Goal: Navigation & Orientation: Find specific page/section

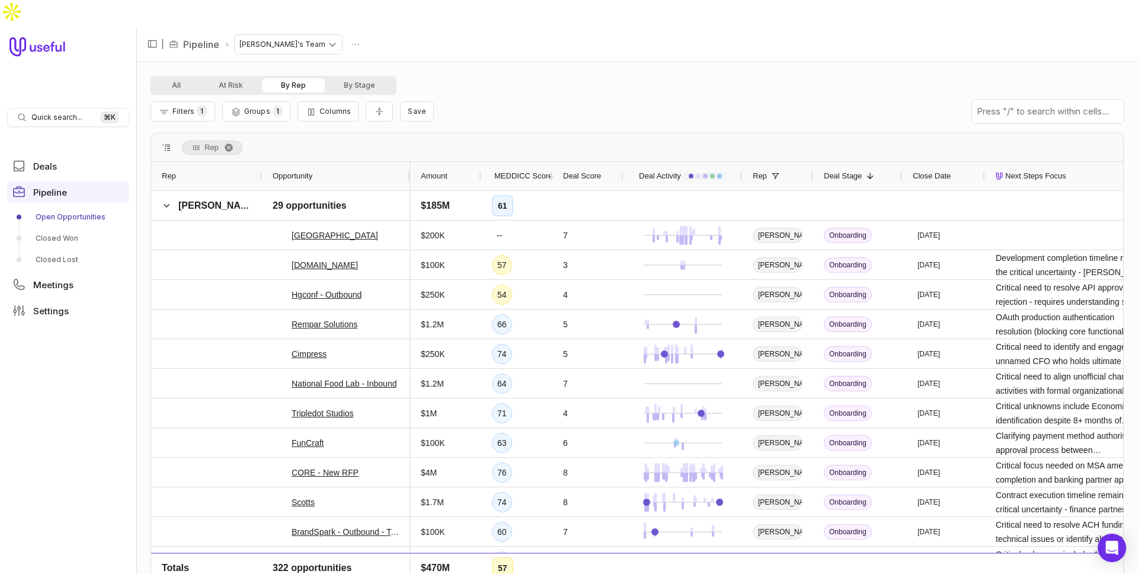
click at [430, 62] on div "All At Risk By Rep By Stage Filters 1 Groups 1 Columns Save Rep Drag here to se…" at bounding box center [637, 332] width 1002 height 540
click at [487, 76] on div "All At Risk By Rep By Stage" at bounding box center [637, 85] width 973 height 19
click at [171, 201] on span at bounding box center [166, 205] width 9 height 9
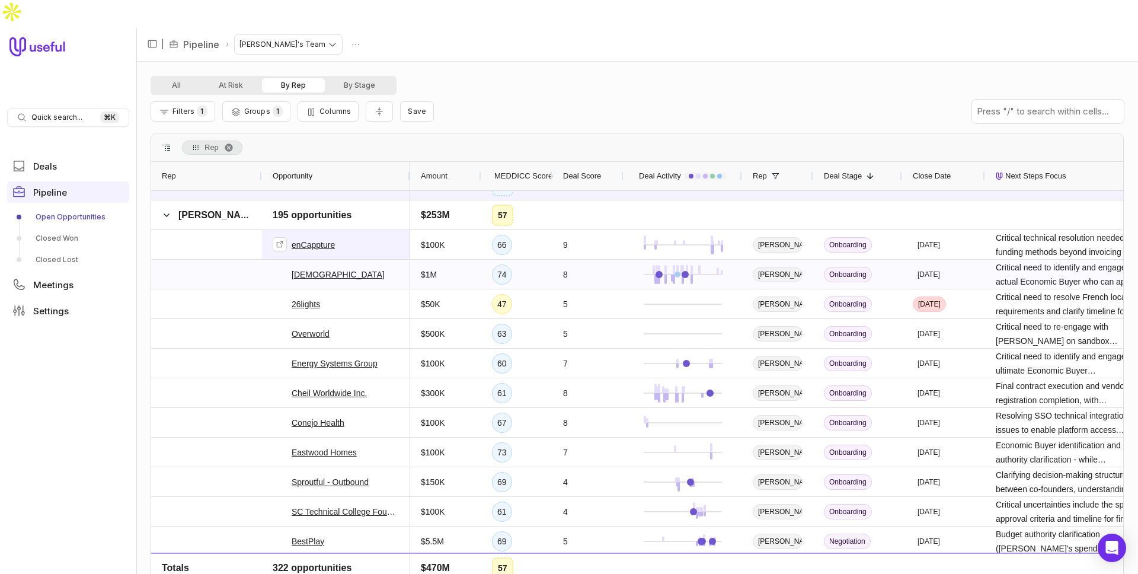
scroll to position [21, 0]
click at [60, 113] on span "Quick search..." at bounding box center [56, 117] width 51 height 9
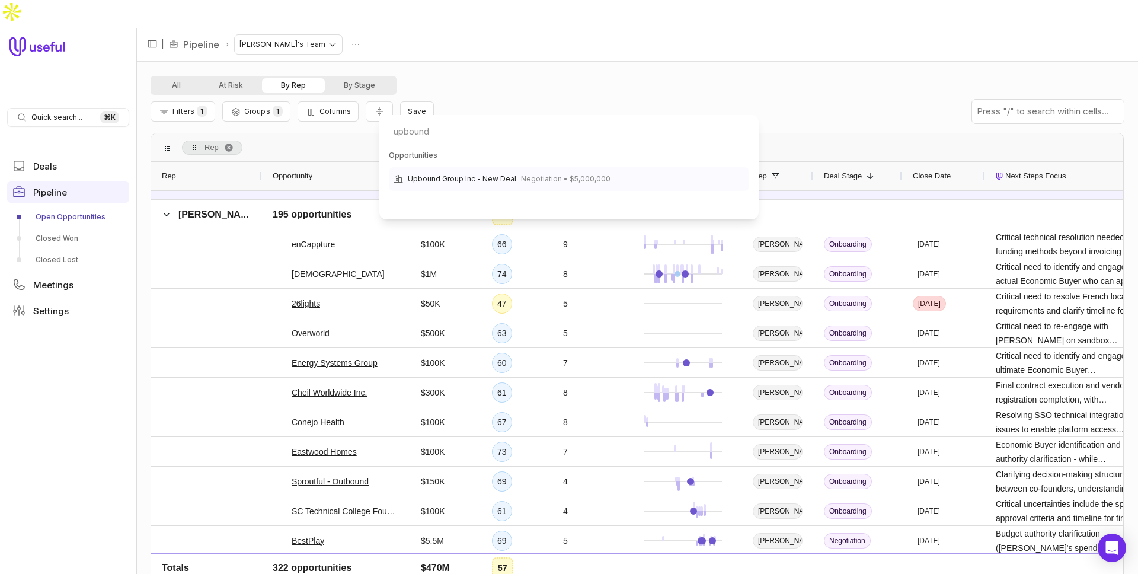
type input "upbound"
click at [432, 180] on span "Upbound Group Inc - New Deal" at bounding box center [462, 179] width 108 height 14
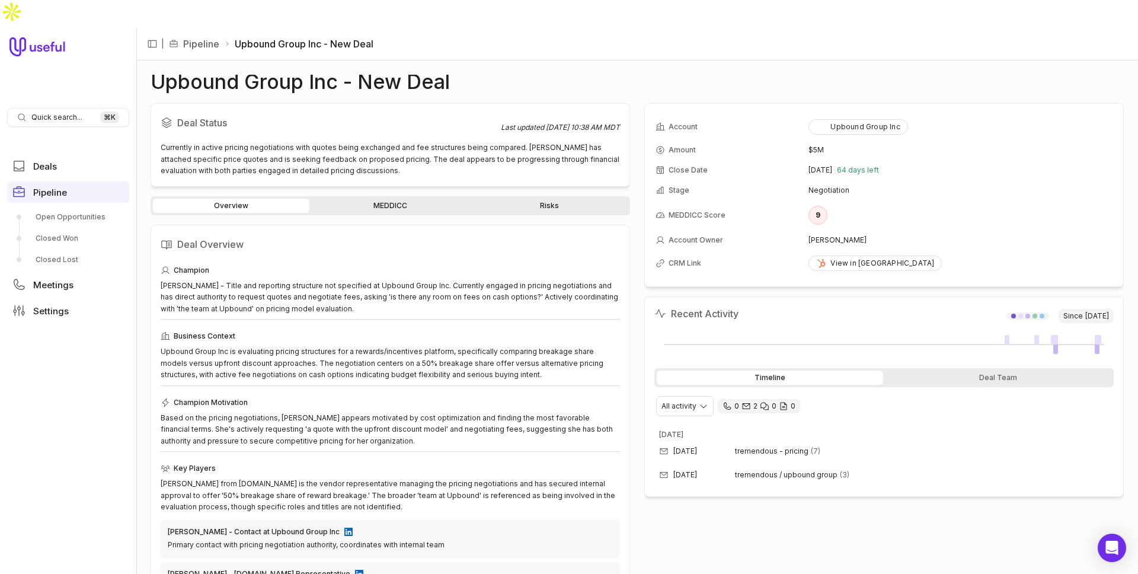
click at [574, 199] on link "Risks" at bounding box center [549, 206] width 157 height 14
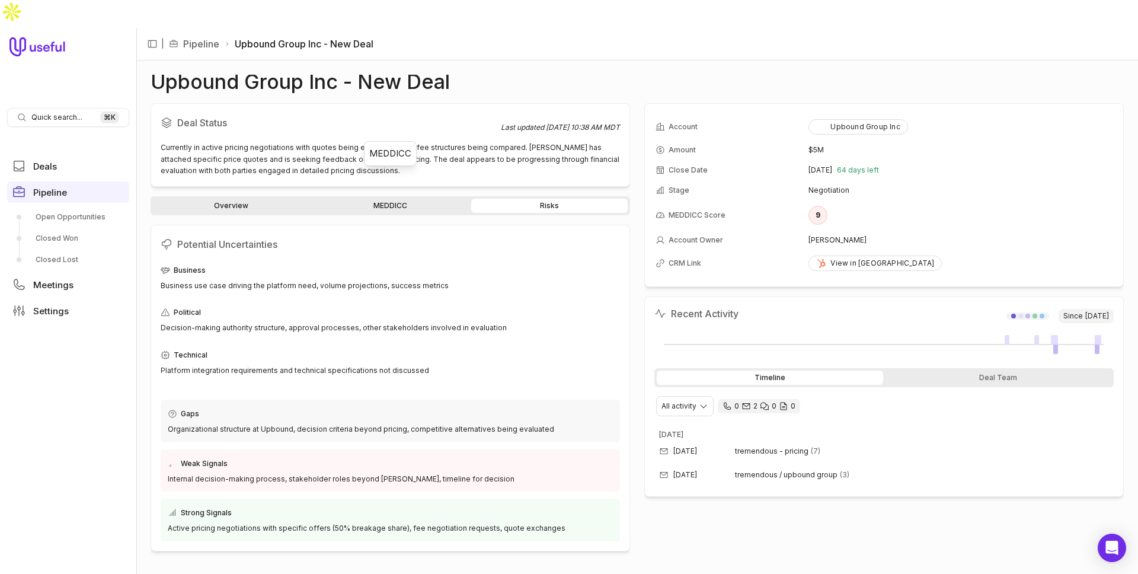
click at [385, 199] on link "MEDDICC" at bounding box center [390, 206] width 157 height 14
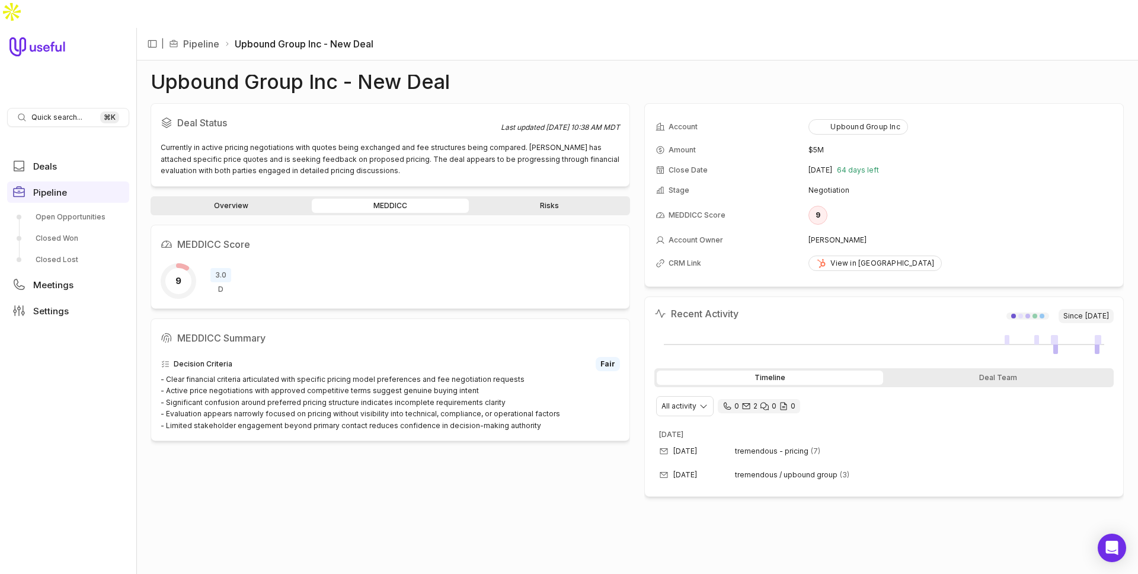
click at [237, 199] on link "Overview" at bounding box center [231, 206] width 157 height 14
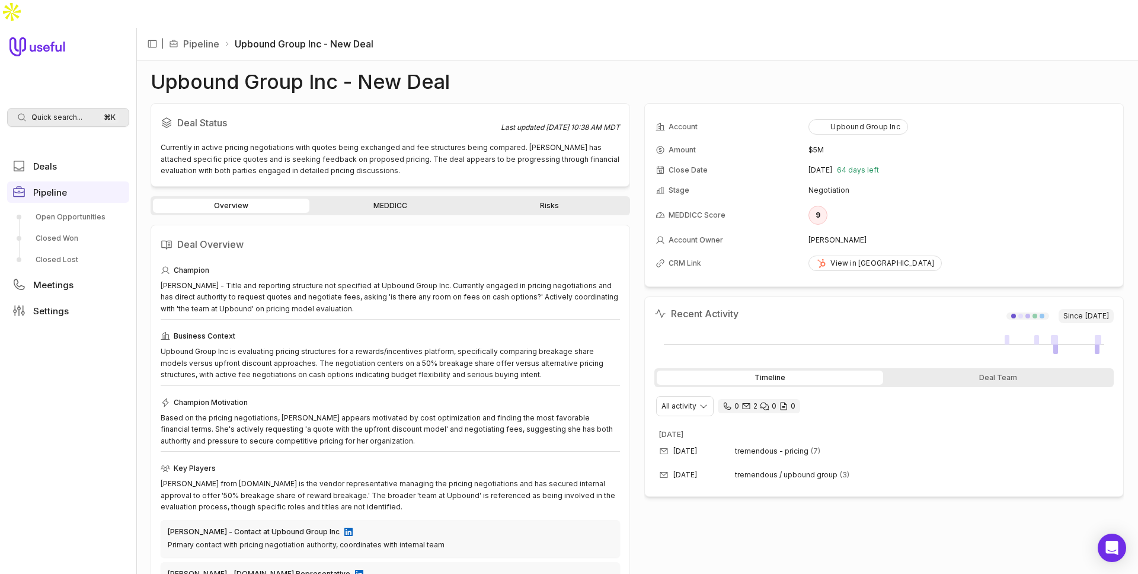
click at [48, 113] on span "Quick search..." at bounding box center [56, 117] width 51 height 9
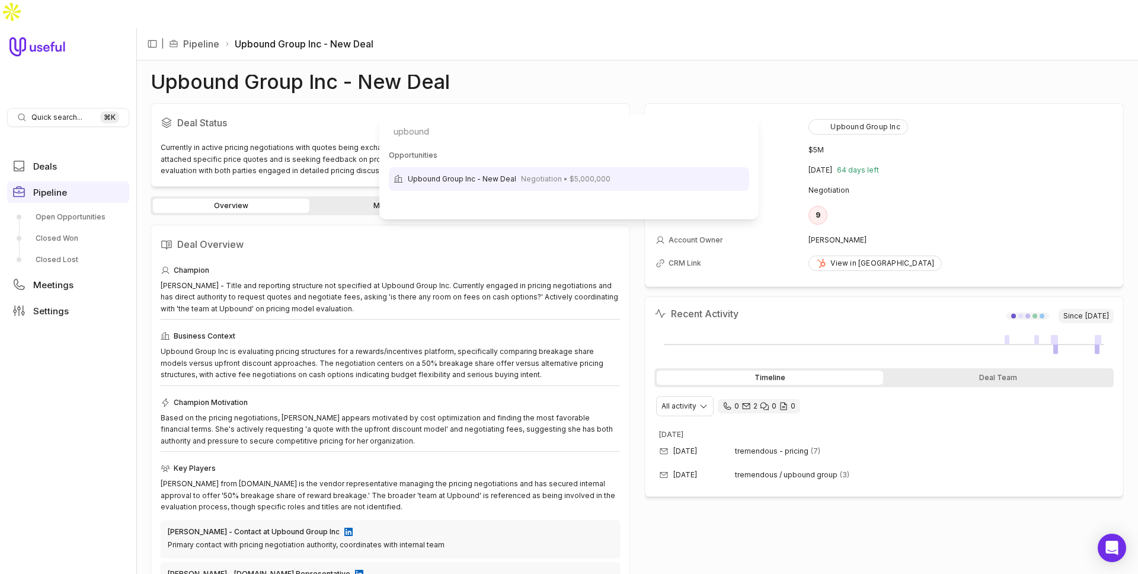
click at [652, 34] on html "Quick search... ⌘ K Deals Pipeline Open Opportunities Closed Won Closed Lost Me…" at bounding box center [569, 287] width 1138 height 574
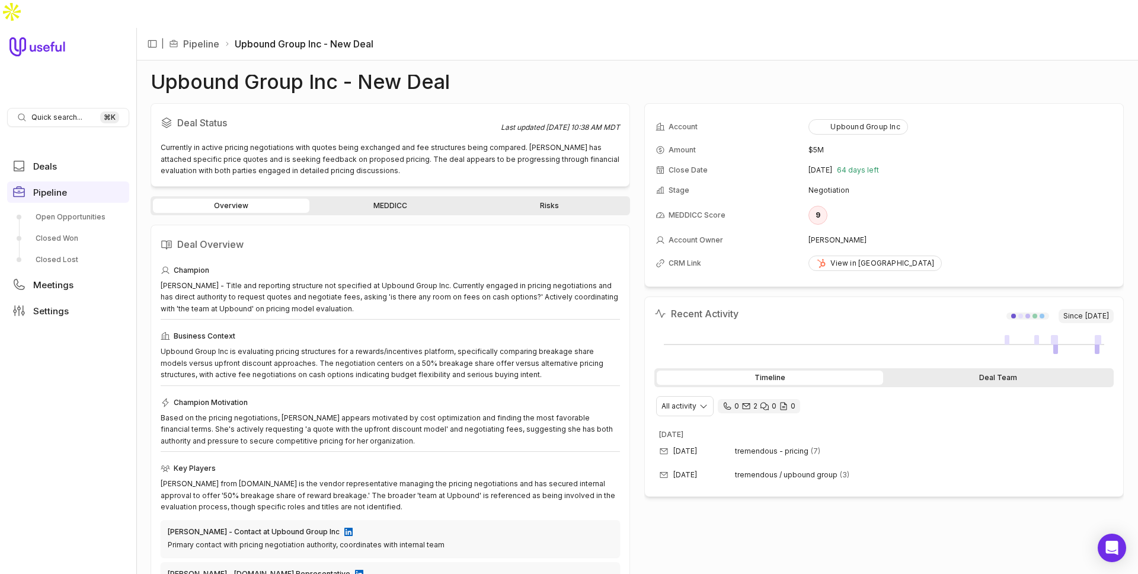
click at [978, 371] on div "Deal Team" at bounding box center [999, 378] width 226 height 14
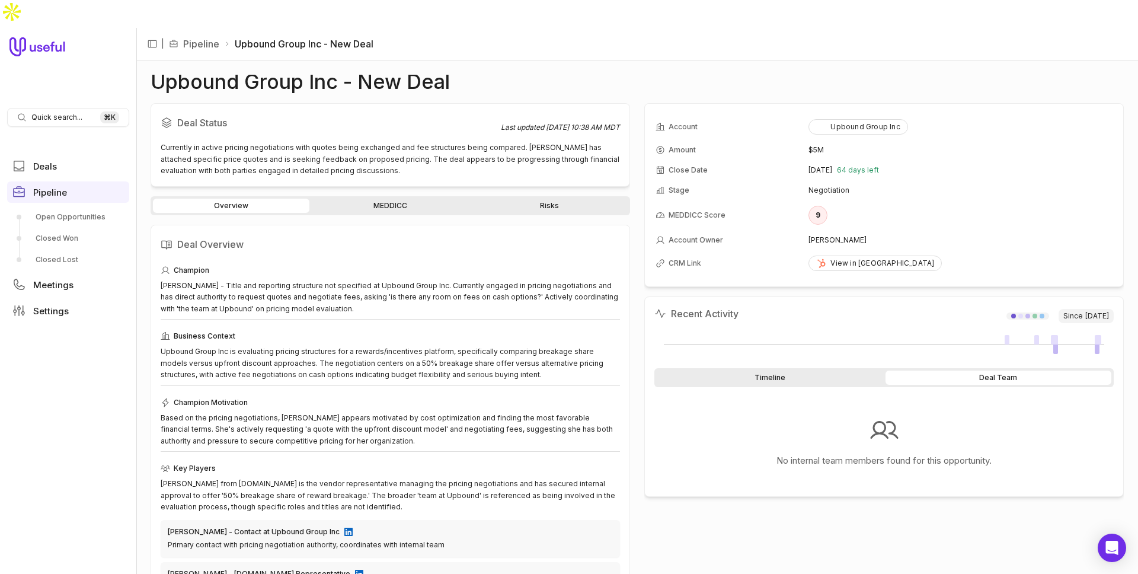
click at [815, 371] on div "Timeline" at bounding box center [770, 378] width 226 height 14
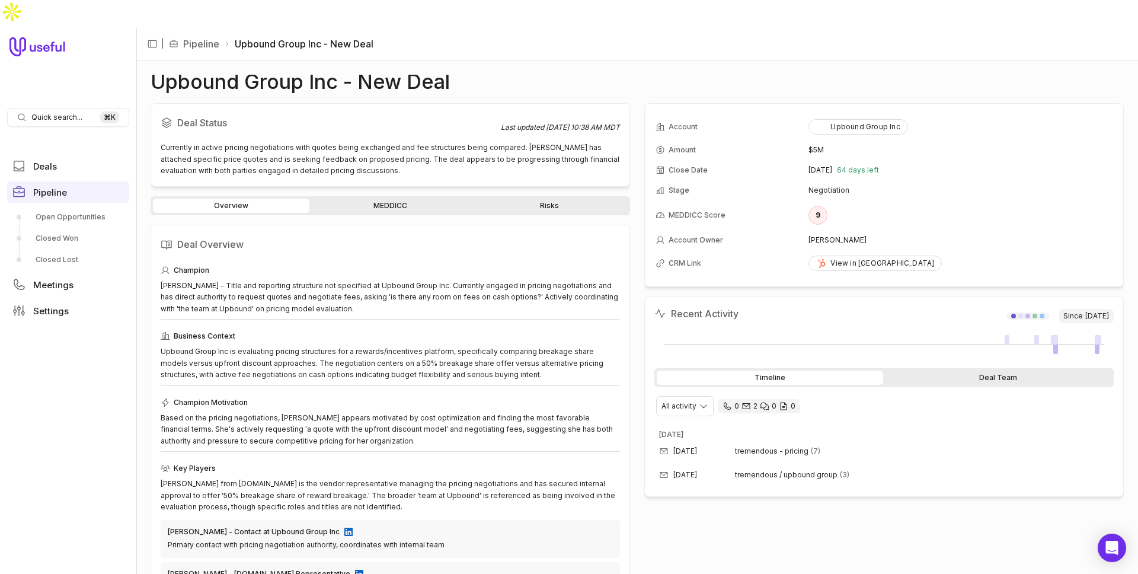
click at [951, 371] on div "Deal Team" at bounding box center [999, 378] width 226 height 14
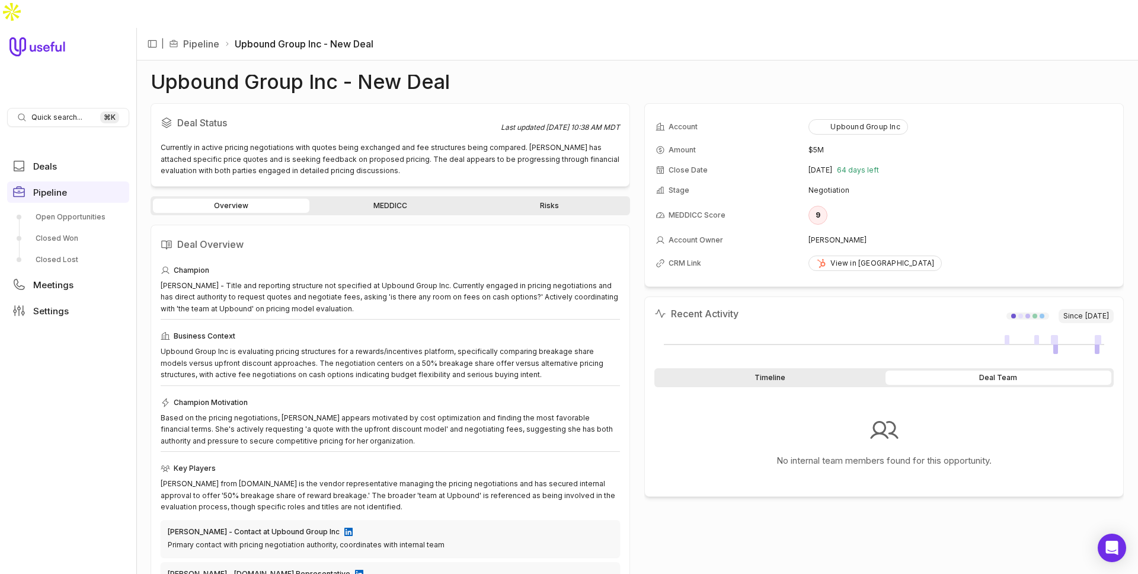
click at [823, 371] on div "Timeline" at bounding box center [770, 378] width 226 height 14
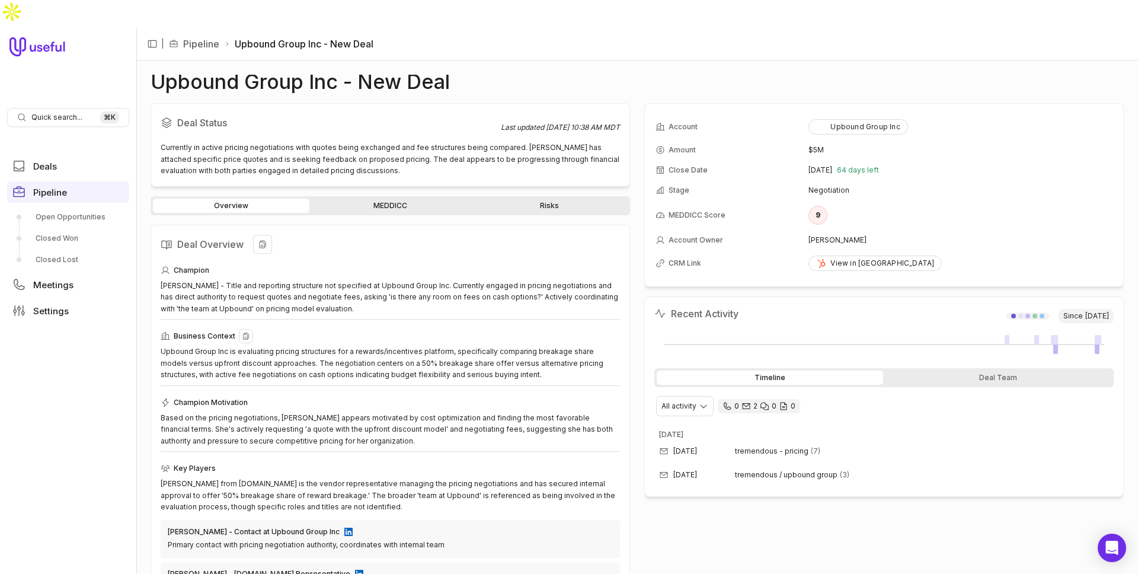
scroll to position [88, 0]
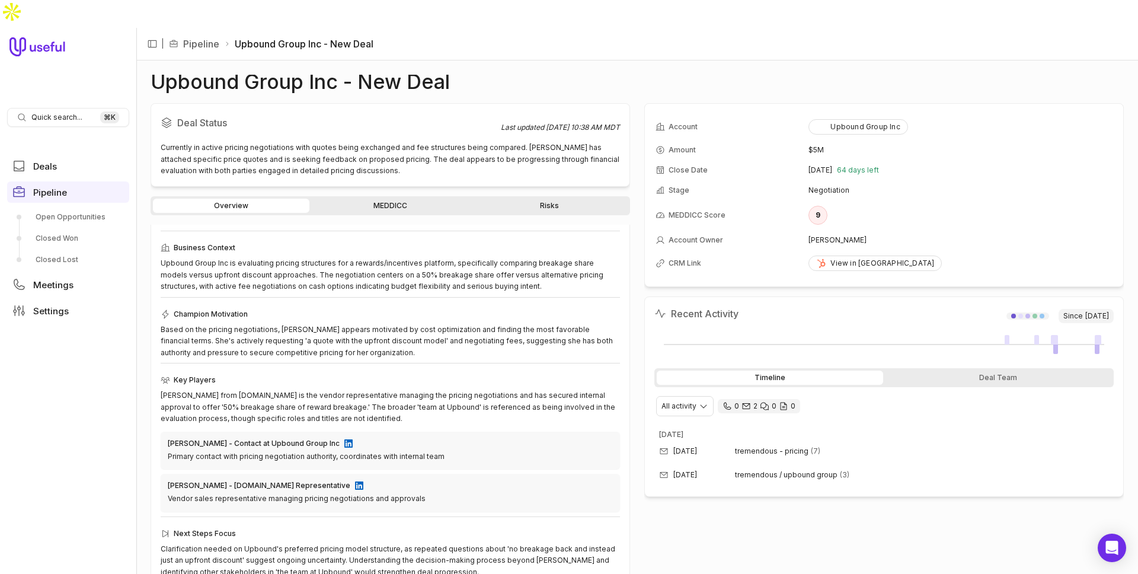
click at [549, 199] on link "Risks" at bounding box center [549, 206] width 157 height 14
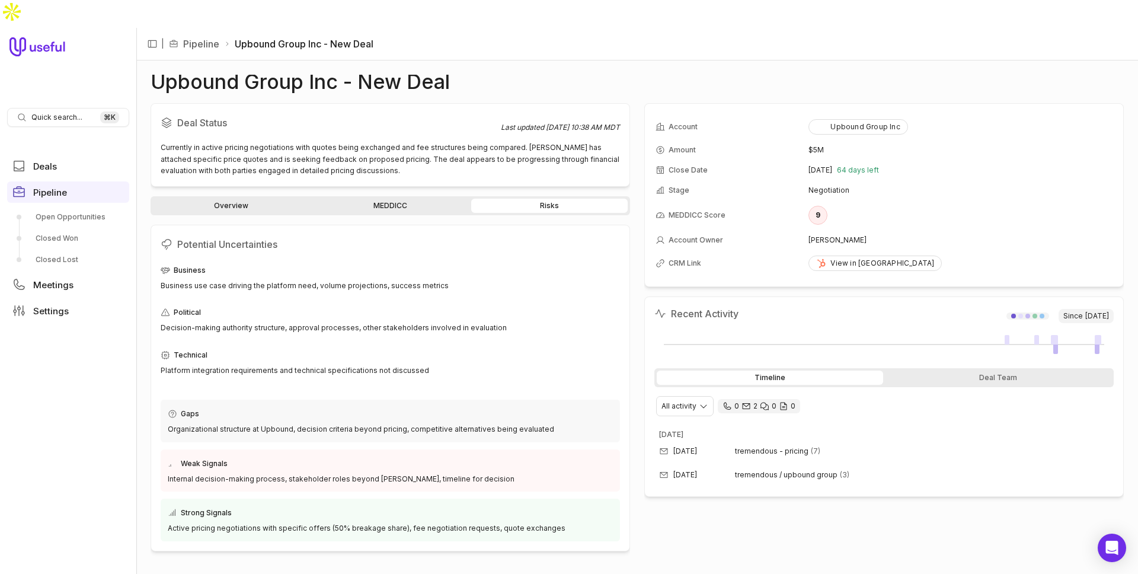
click at [397, 199] on link "MEDDICC" at bounding box center [390, 206] width 157 height 14
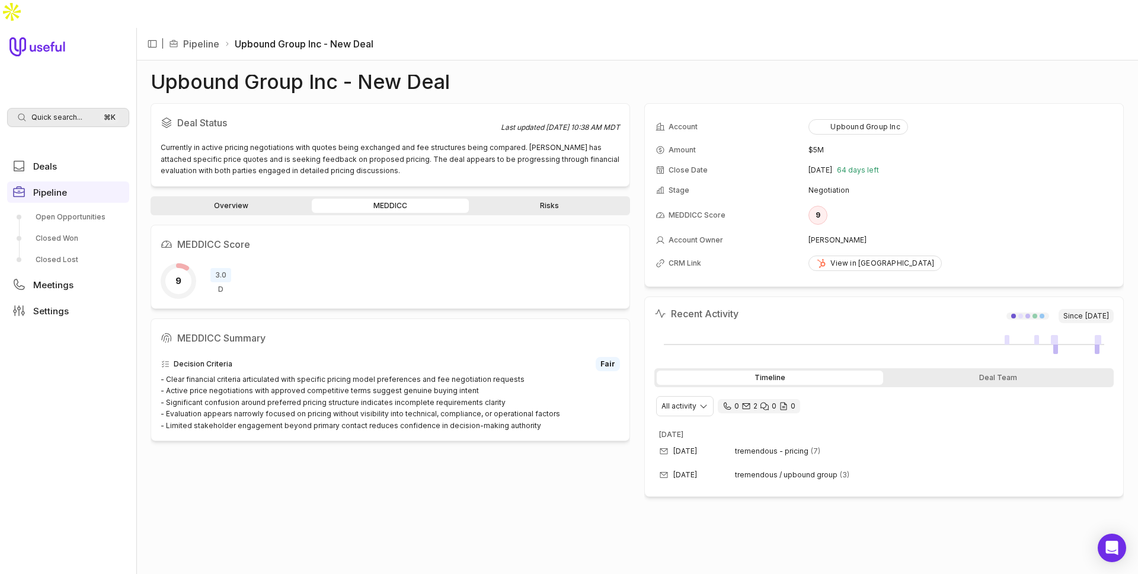
click at [75, 113] on span "Quick search..." at bounding box center [56, 117] width 51 height 9
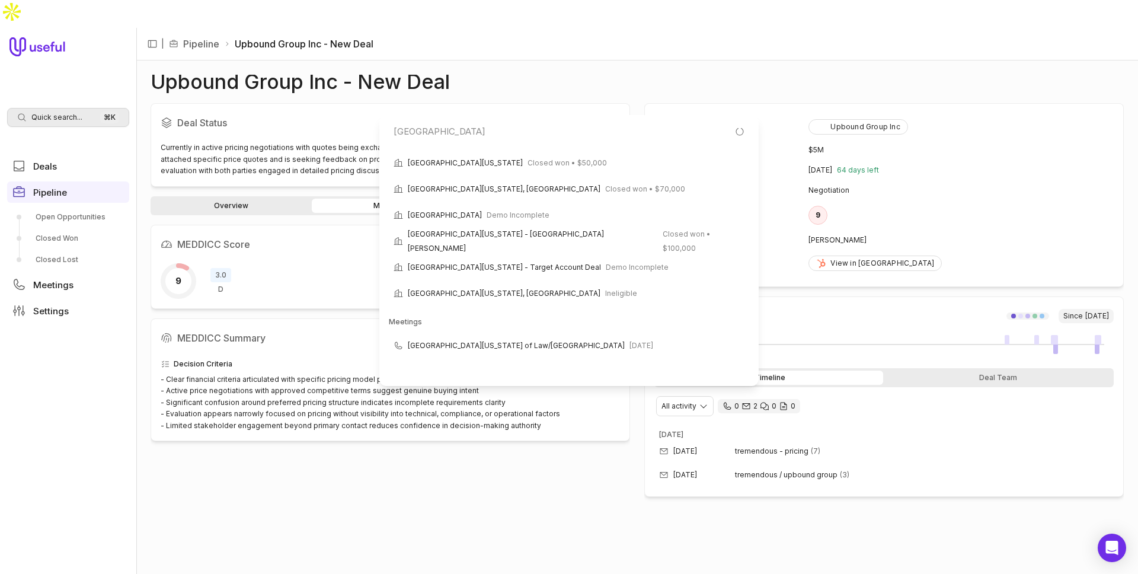
scroll to position [251, 0]
type input "[GEOGRAPHIC_DATA]"
click at [507, 348] on span "[GEOGRAPHIC_DATA][US_STATE] of Law/[GEOGRAPHIC_DATA]" at bounding box center [516, 345] width 217 height 14
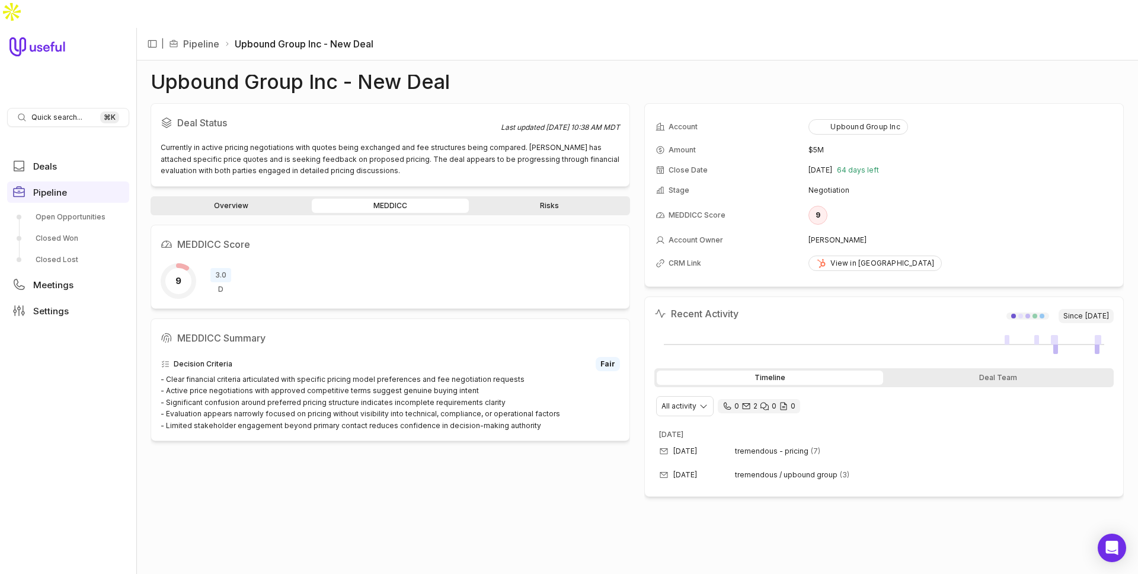
click at [60, 113] on span "Quick search..." at bounding box center [56, 117] width 51 height 9
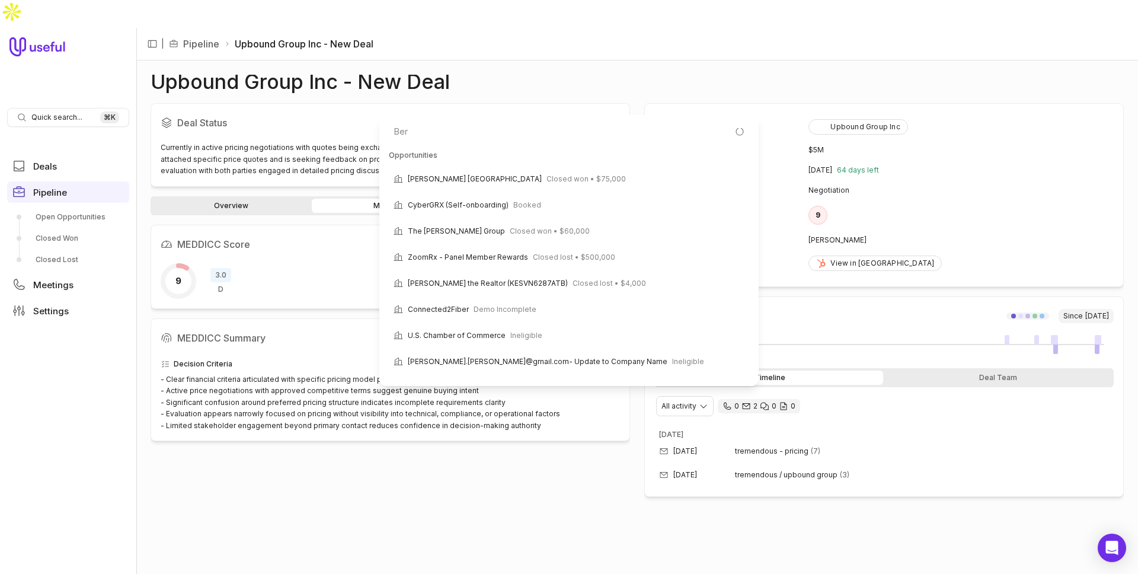
type input "[PERSON_NAME]"
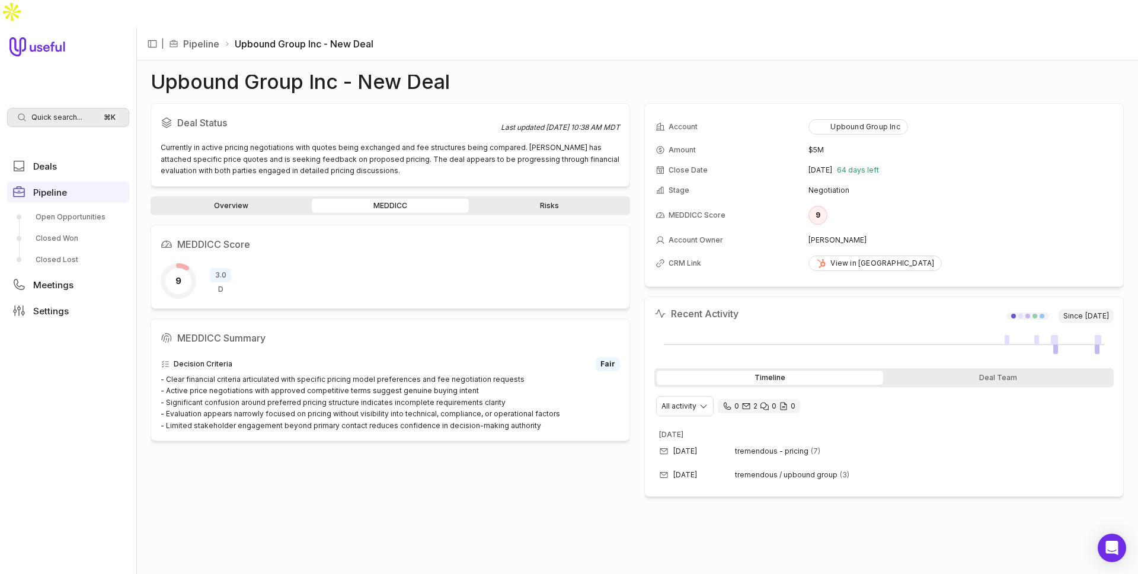
click at [61, 88] on html "Quick search... ⌘ K Deals Pipeline Open Opportunities Closed Won Closed Lost Me…" at bounding box center [569, 287] width 1138 height 574
click at [61, 113] on span "Quick search..." at bounding box center [56, 117] width 51 height 9
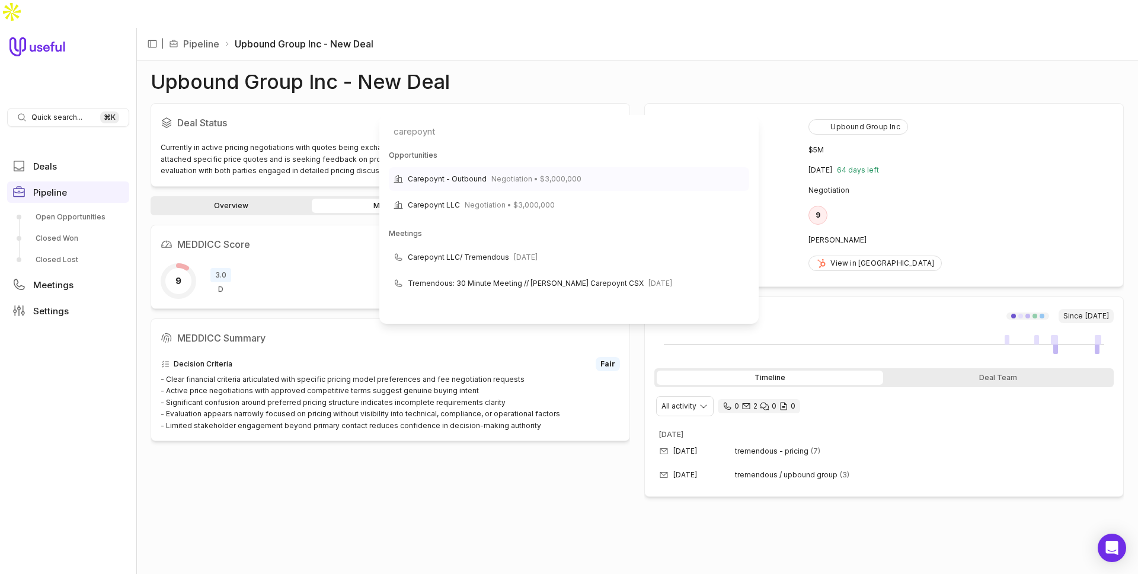
type input "carepoynt"
click at [458, 182] on span "Carepoynt - Outbound" at bounding box center [447, 179] width 79 height 14
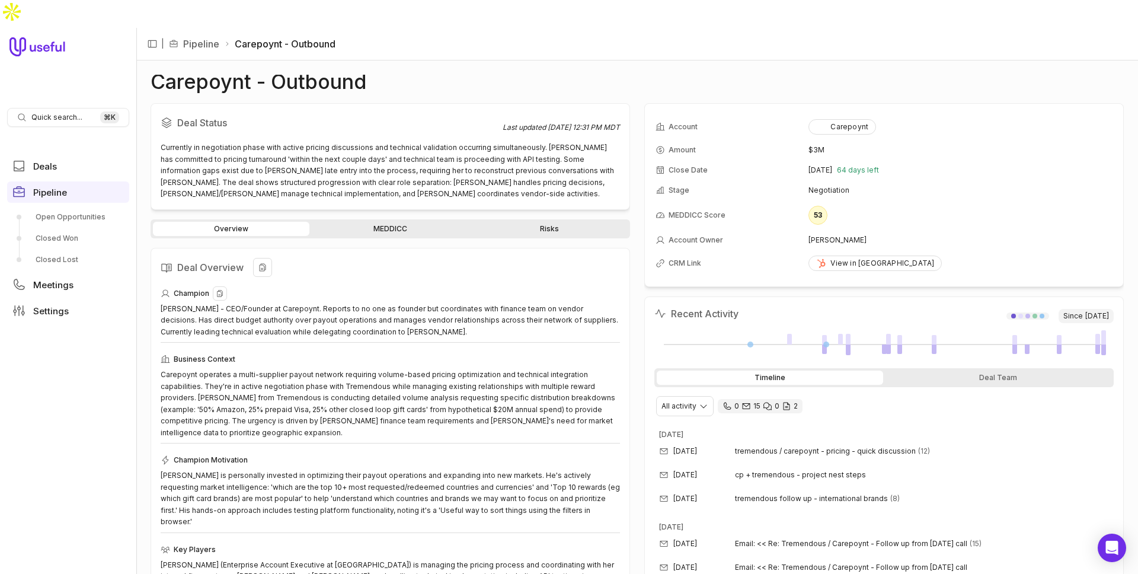
scroll to position [158, 0]
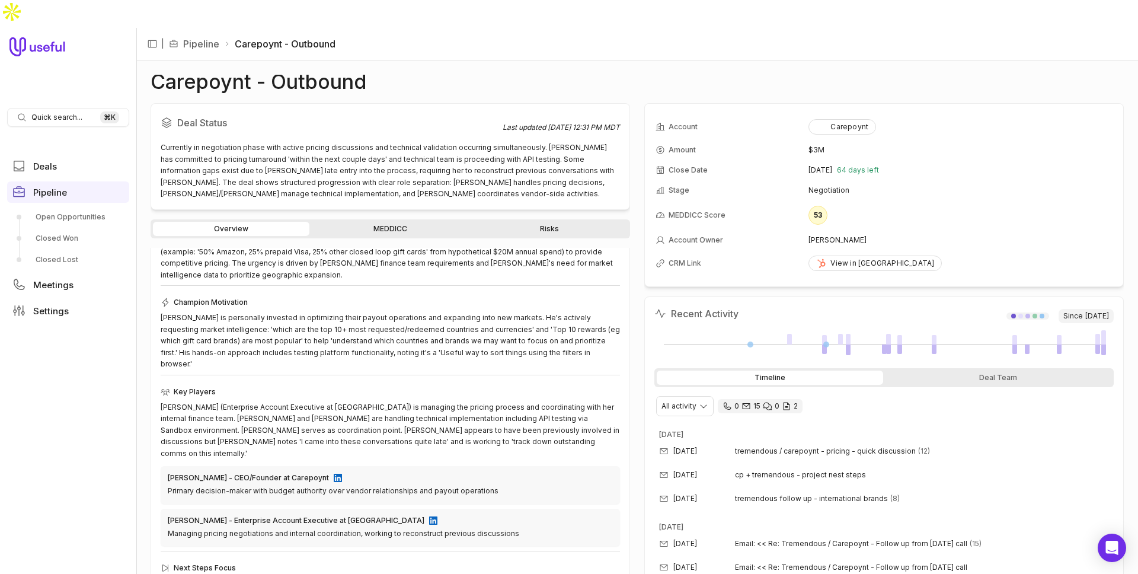
click at [392, 222] on link "MEDDICC" at bounding box center [390, 229] width 157 height 14
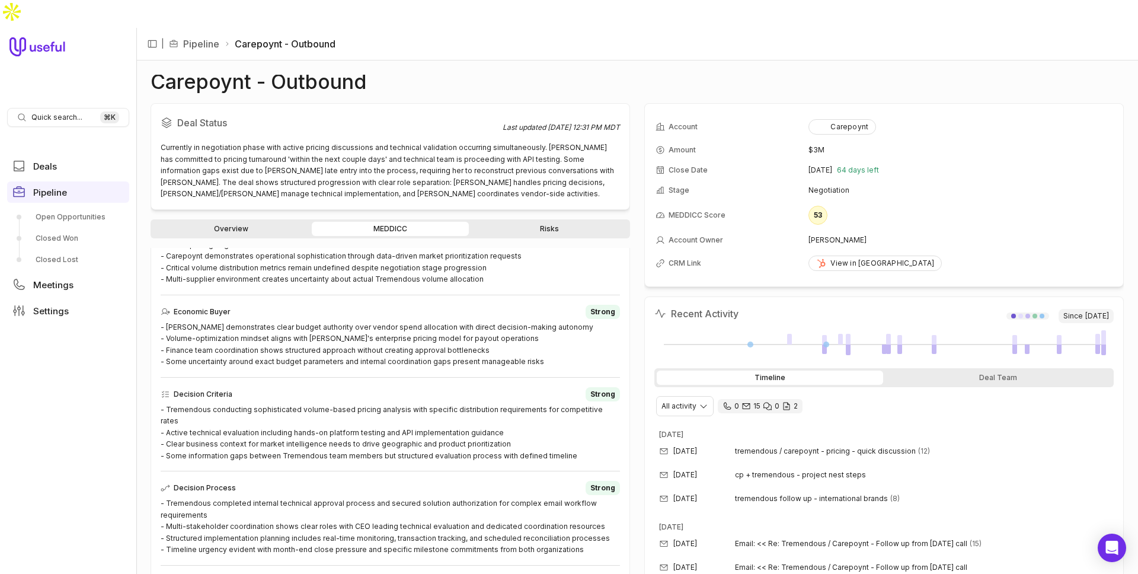
click at [535, 222] on link "Risks" at bounding box center [549, 229] width 157 height 14
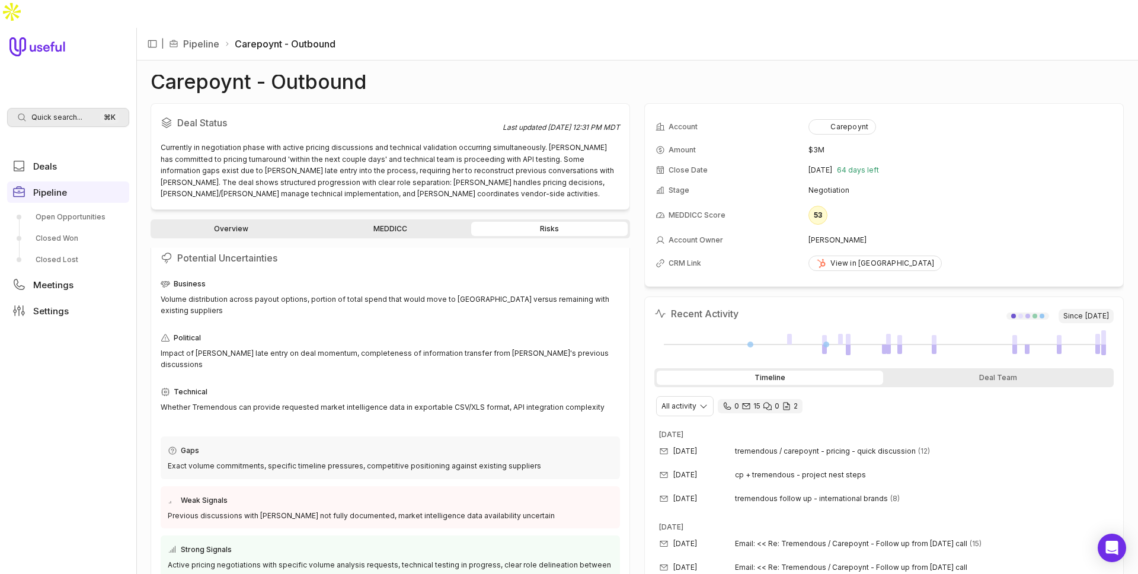
click at [69, 113] on span "Quick search..." at bounding box center [56, 117] width 51 height 9
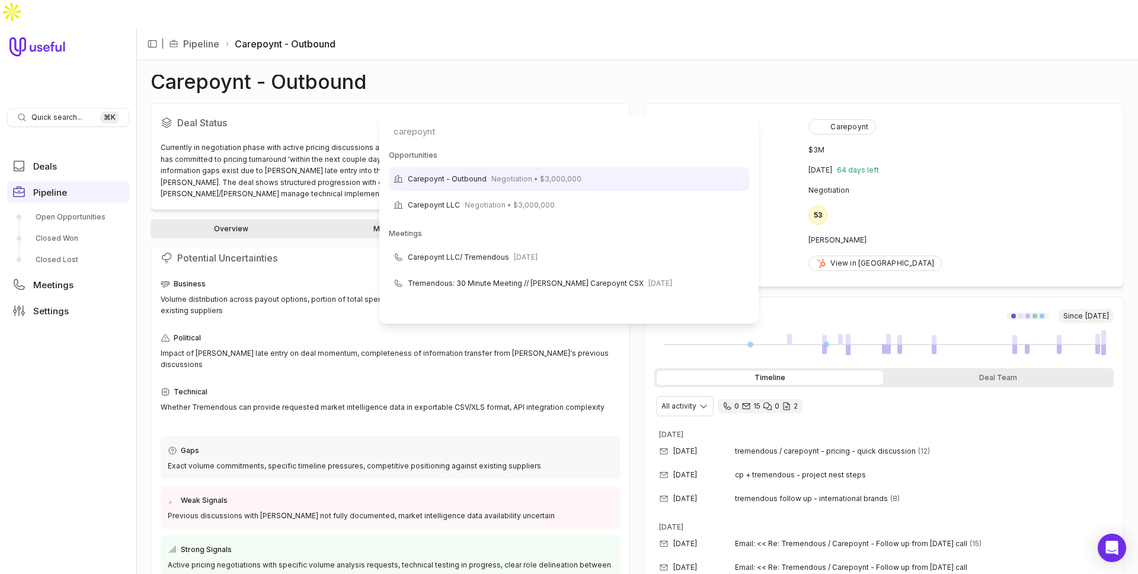
click at [108, 350] on html "Quick search... ⌘ K Deals Pipeline Open Opportunities Closed Won Closed Lost Me…" at bounding box center [569, 287] width 1138 height 574
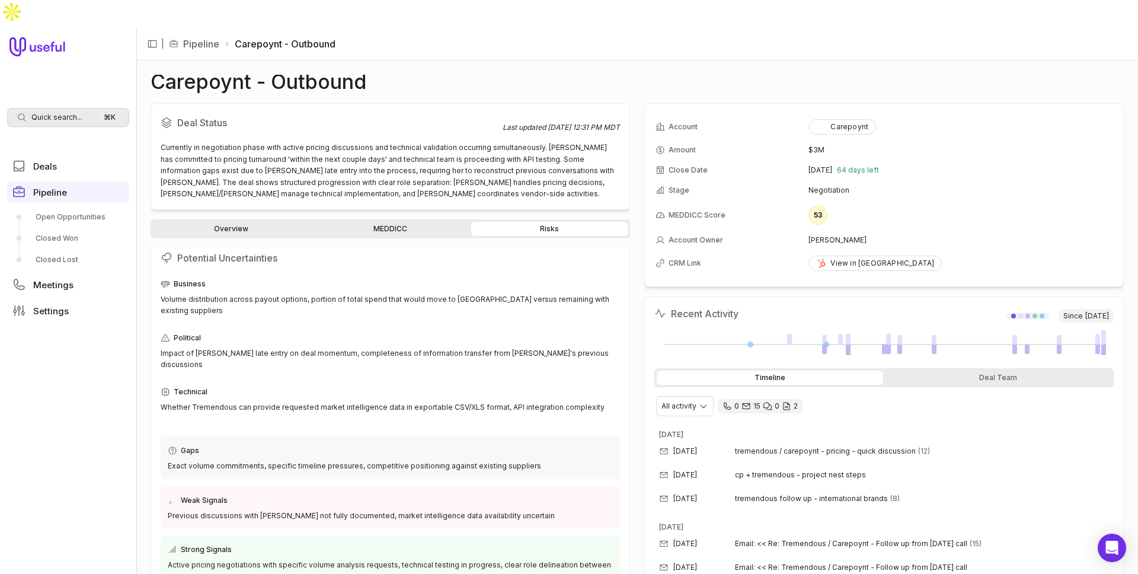
click at [63, 113] on span "Quick search..." at bounding box center [56, 117] width 51 height 9
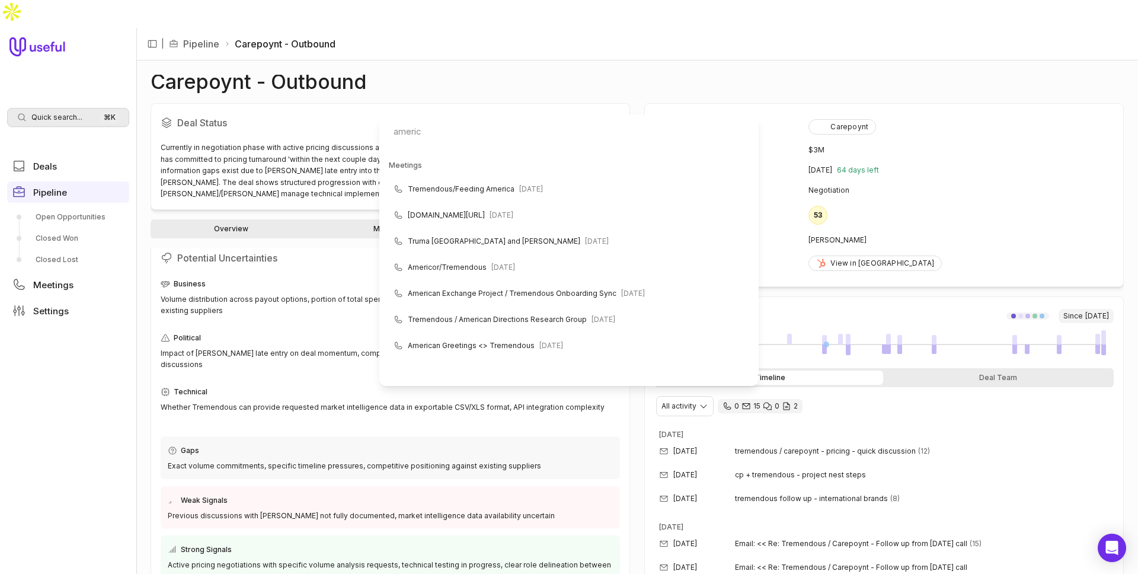
scroll to position [2311, 0]
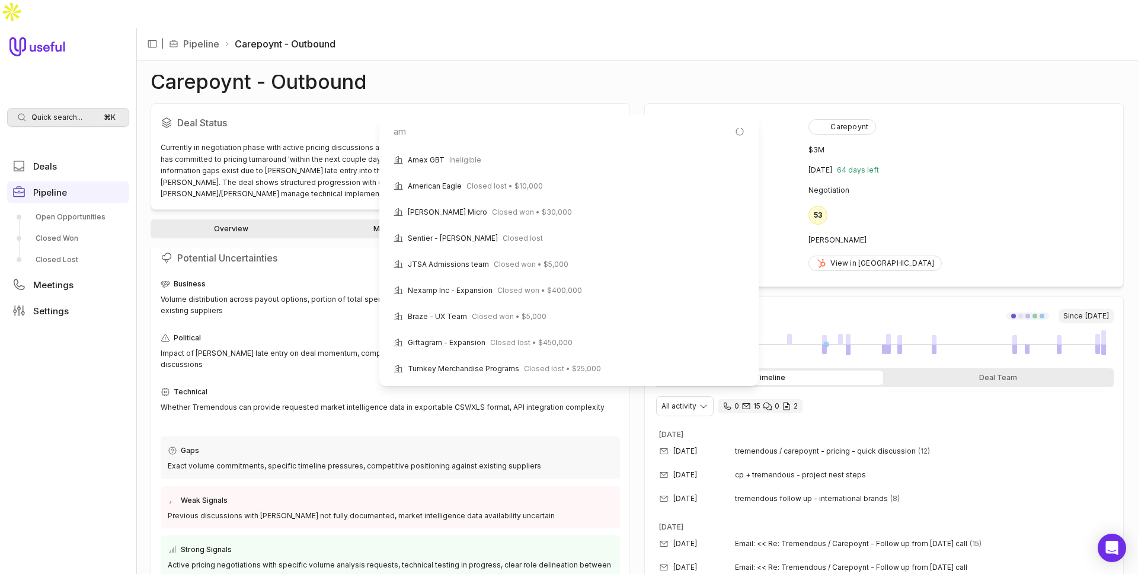
type input "a"
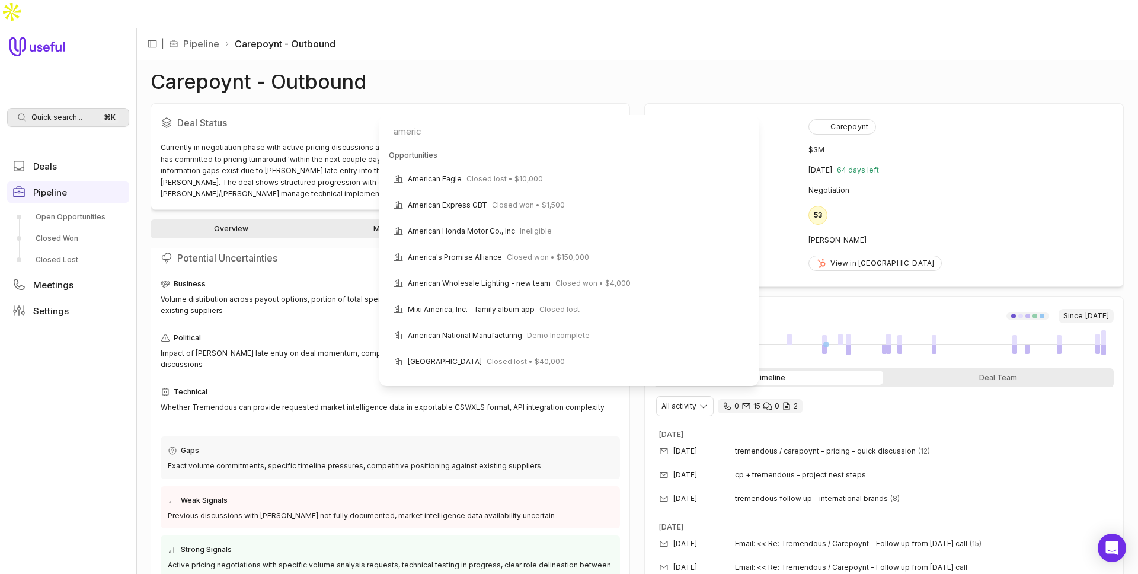
scroll to position [0, 0]
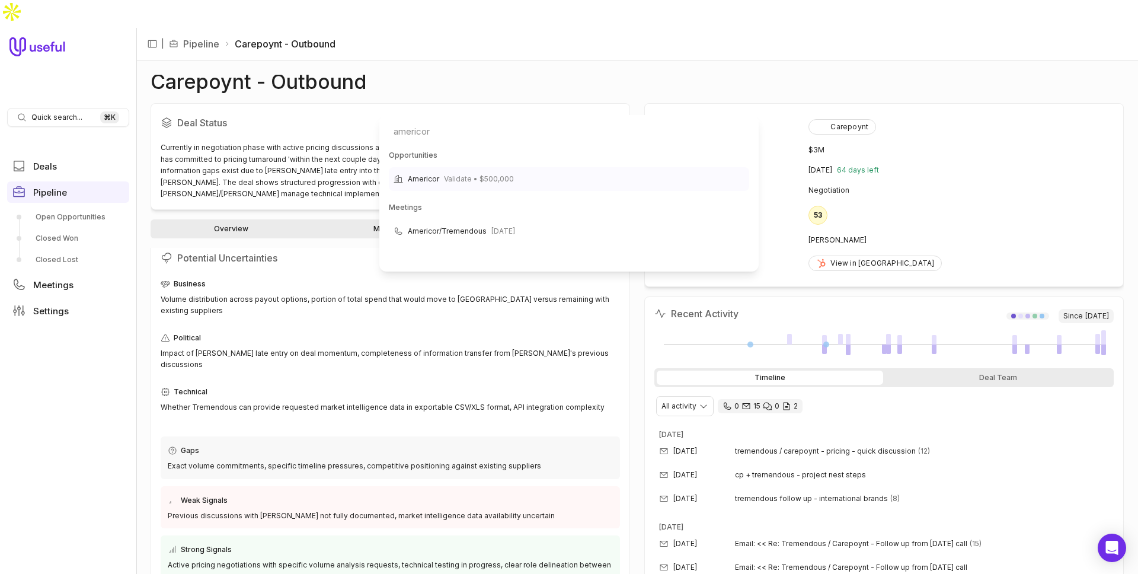
type input "americor"
click at [423, 182] on span "Americor" at bounding box center [423, 179] width 31 height 14
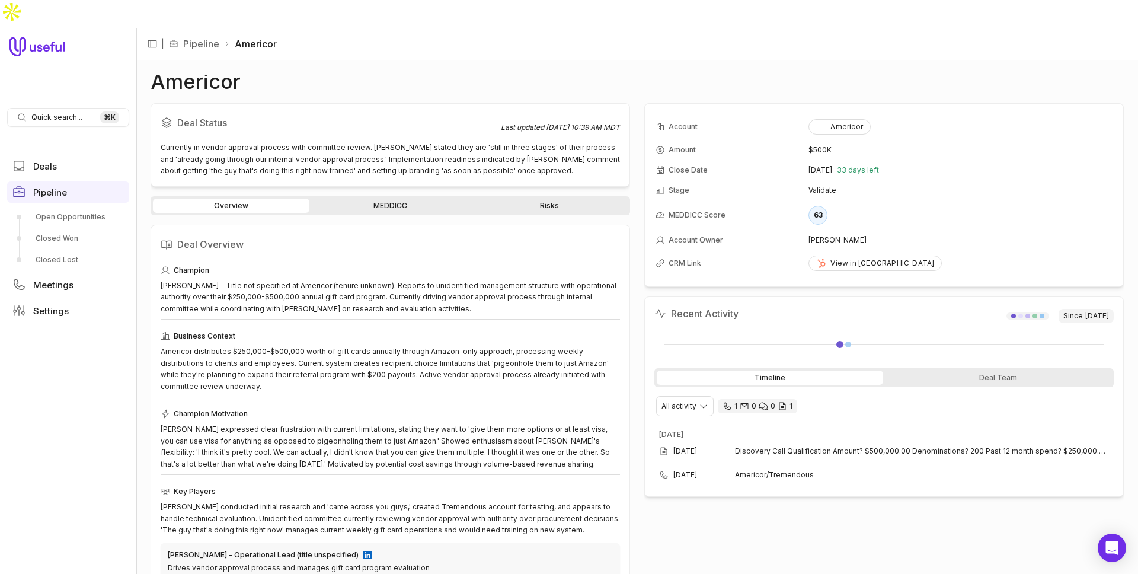
click at [405, 199] on link "MEDDICC" at bounding box center [390, 206] width 157 height 14
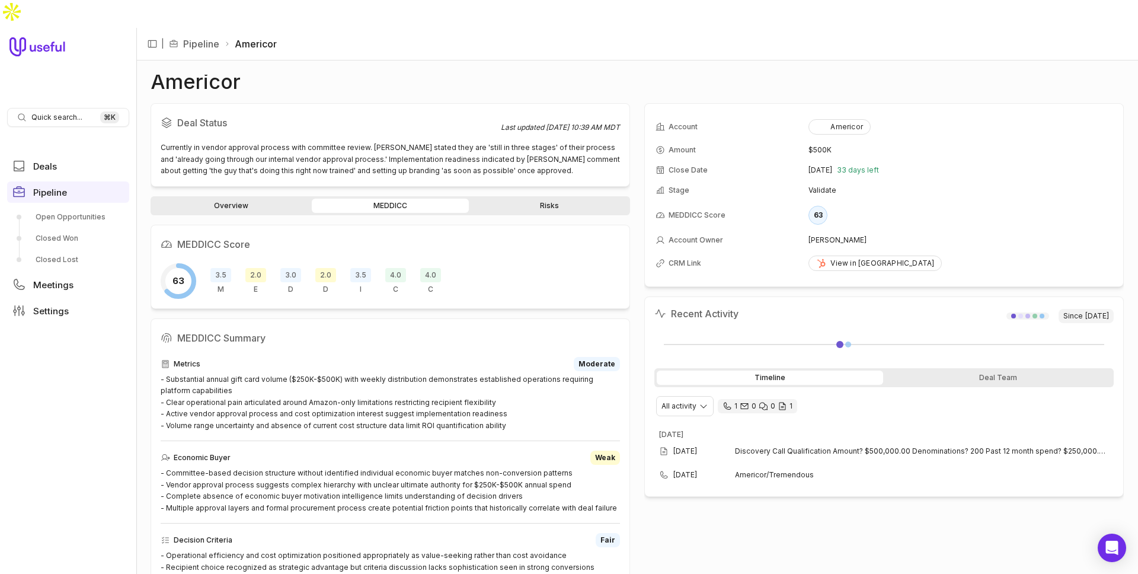
click at [257, 199] on link "Overview" at bounding box center [231, 206] width 157 height 14
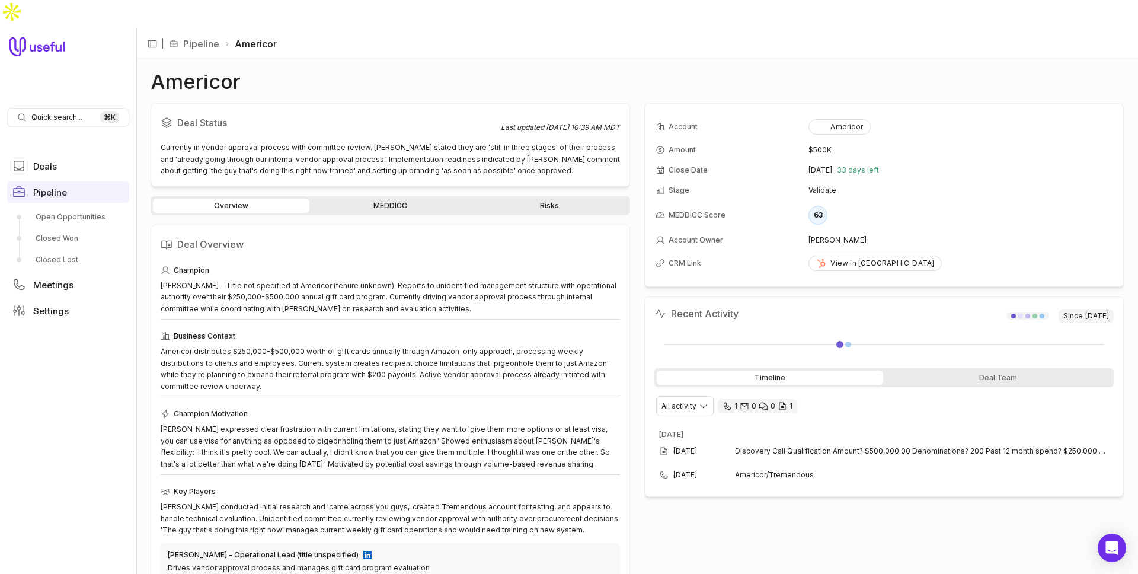
click at [550, 199] on link "Risks" at bounding box center [549, 206] width 157 height 14
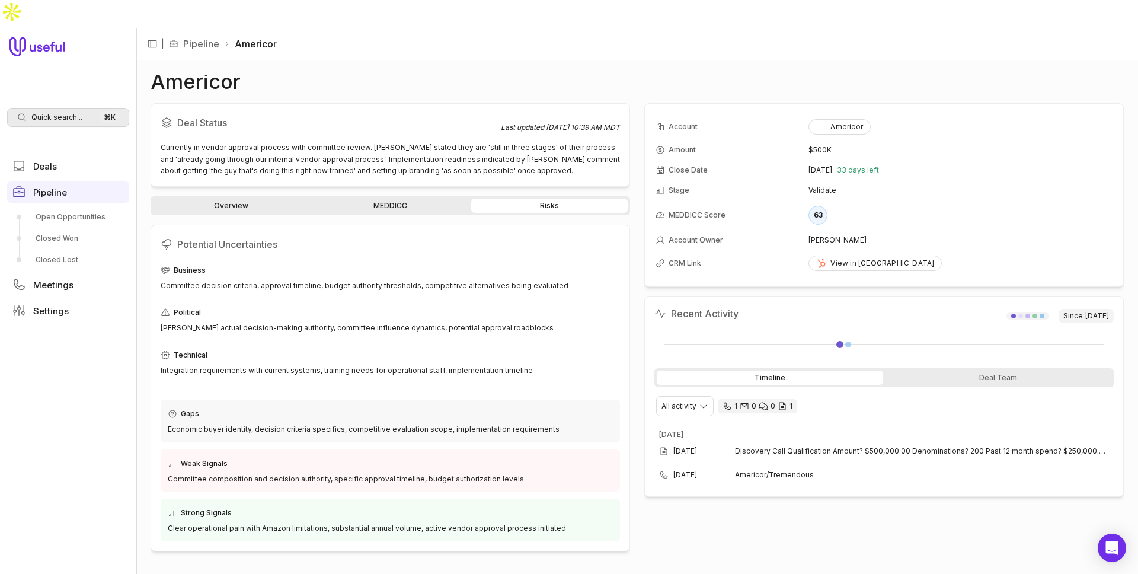
click at [52, 113] on span "Quick search..." at bounding box center [56, 117] width 51 height 9
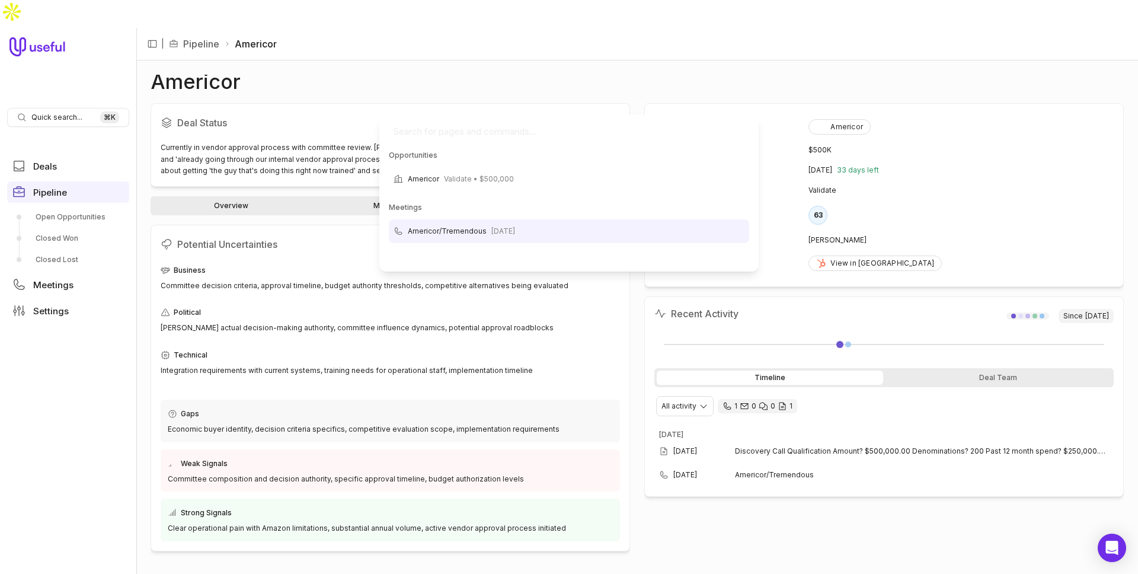
scroll to position [149, 0]
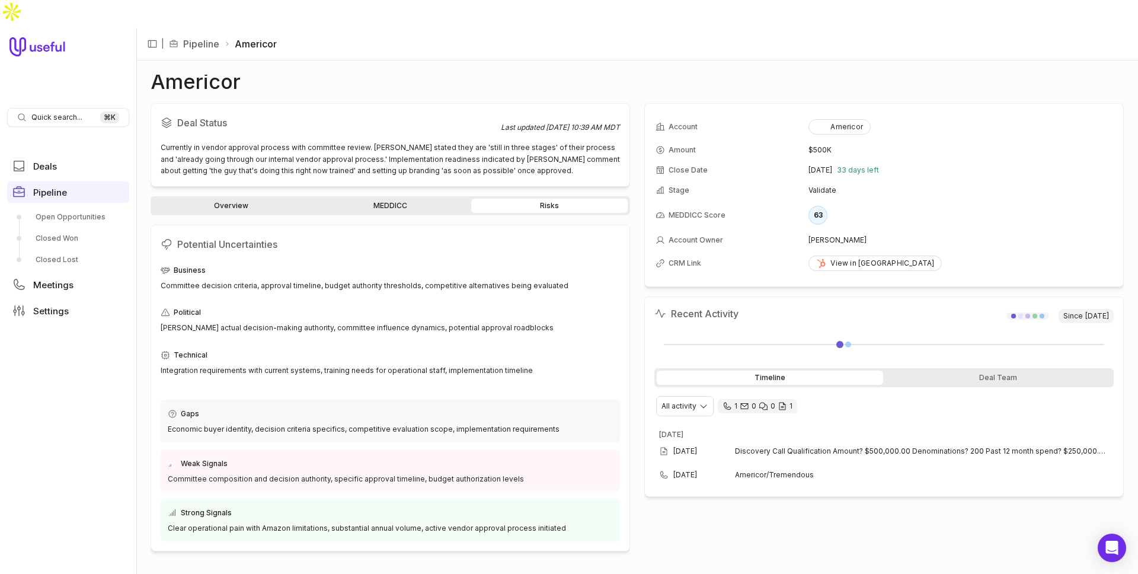
click at [394, 48] on html "Quick search... ⌘ K Deals Pipeline Open Opportunities Closed Won Closed Lost Me…" at bounding box center [569, 287] width 1138 height 574
